Goal: Navigation & Orientation: Find specific page/section

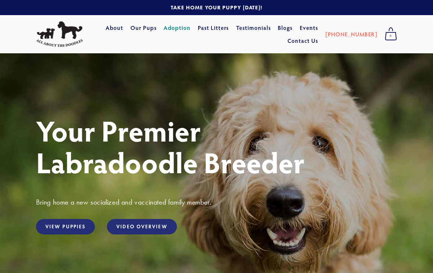
click at [190, 29] on link "Adoption" at bounding box center [176, 27] width 27 height 13
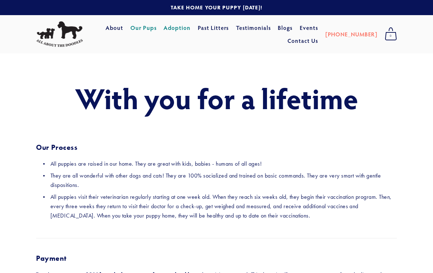
click at [157, 30] on link "Our Pups" at bounding box center [143, 27] width 26 height 13
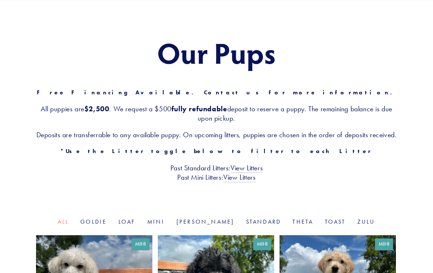
scroll to position [54, 0]
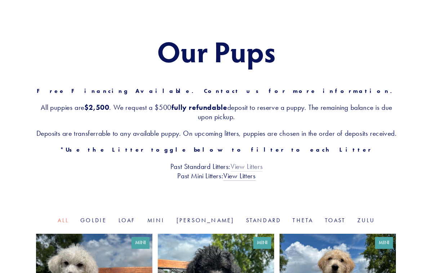
click at [243, 171] on link "View Litters" at bounding box center [246, 166] width 32 height 9
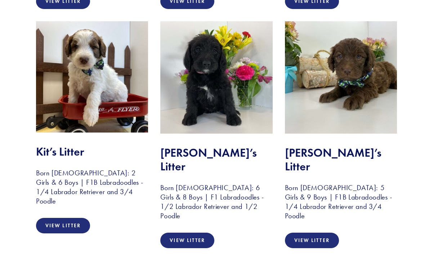
scroll to position [2351, 0]
